Goal: Check status

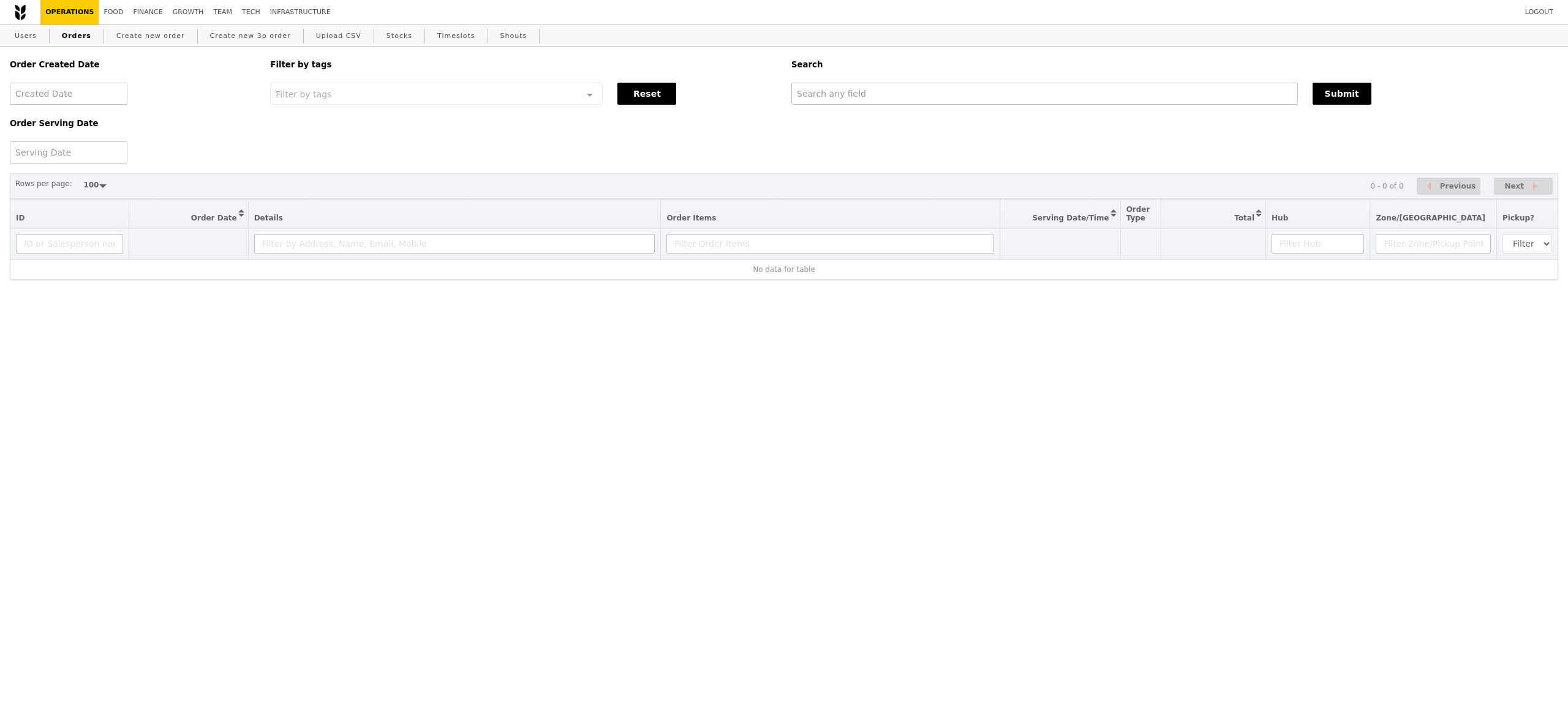
select select "100"
click at [868, 93] on input "text" at bounding box center [1044, 94] width 506 height 22
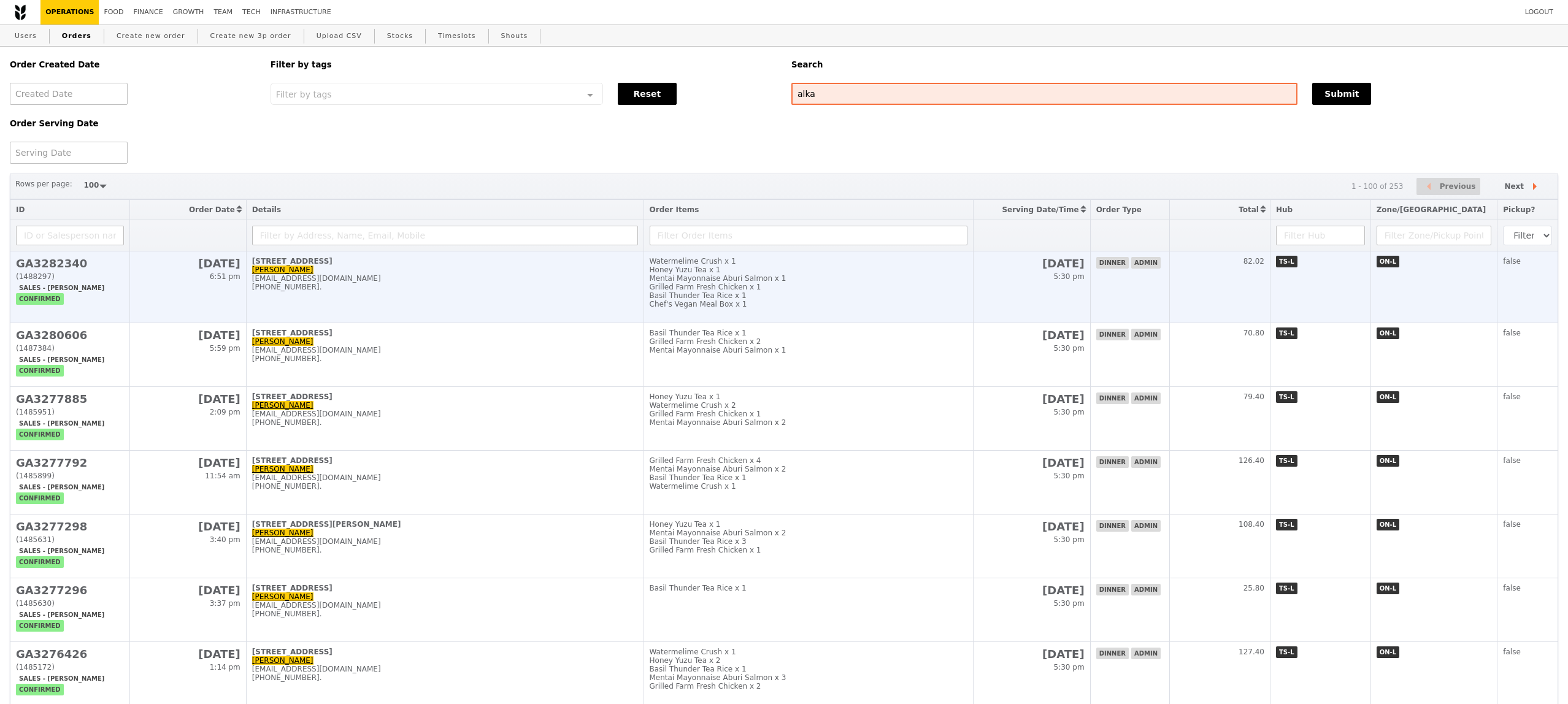
click at [581, 276] on td "[STREET_ADDRESS][PERSON_NAME] [PERSON_NAME] [EMAIL_ADDRESS][DOMAIN_NAME] [PHONE…" at bounding box center [445, 286] width 398 height 71
type input "alka"
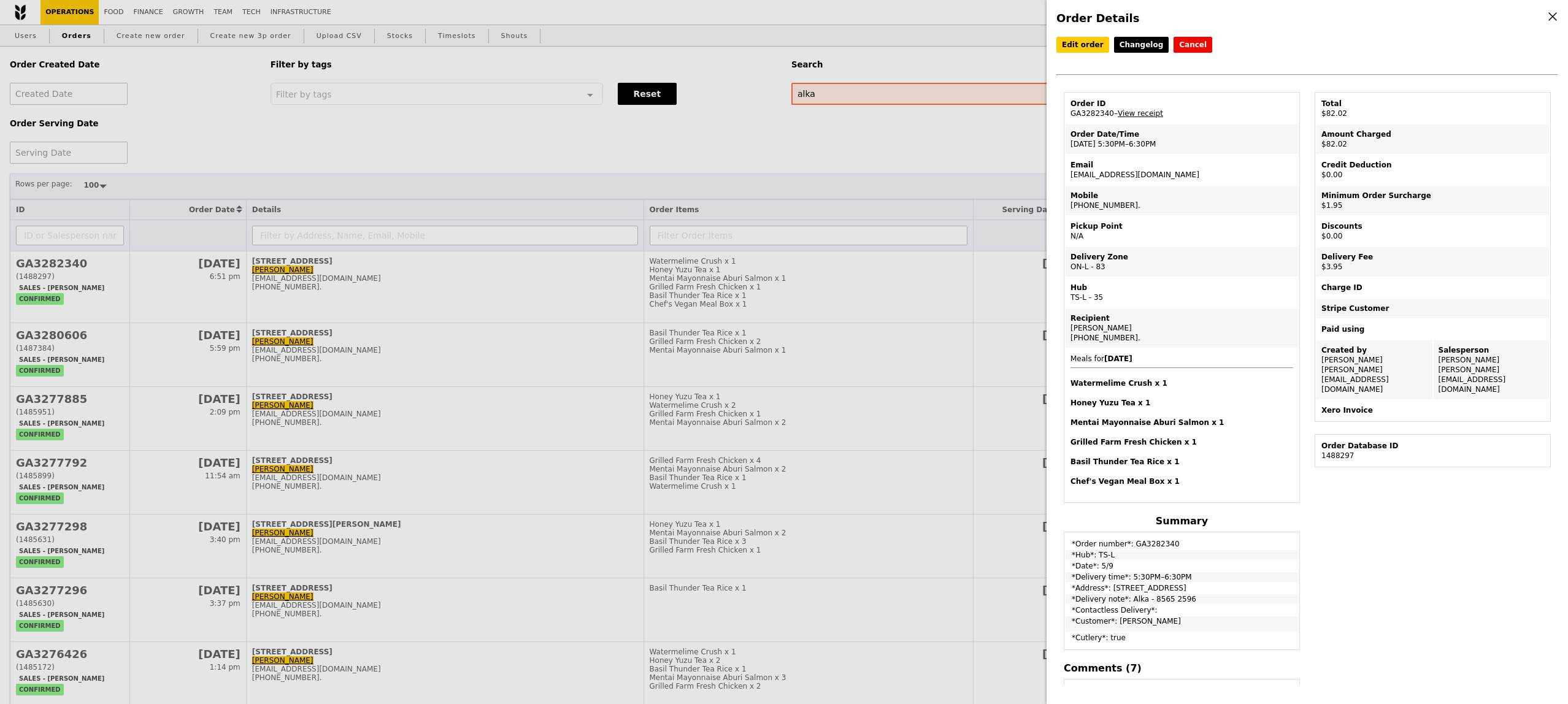
click at [383, 127] on div "Order Details Edit order Changelog Cancel Order ID GA3282340 – View receipt Ord…" at bounding box center [784, 352] width 1568 height 704
